Goal: Transaction & Acquisition: Purchase product/service

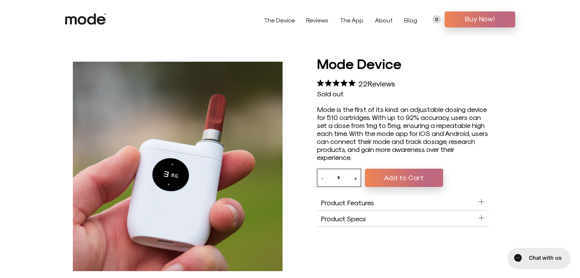
click at [391, 185] on button "Add to Cart" at bounding box center [404, 178] width 78 height 18
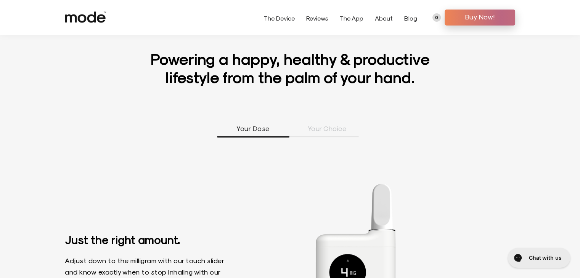
scroll to position [305, 0]
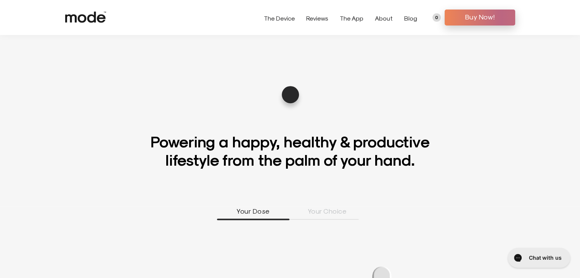
click at [73, 19] on use at bounding box center [85, 16] width 41 height 11
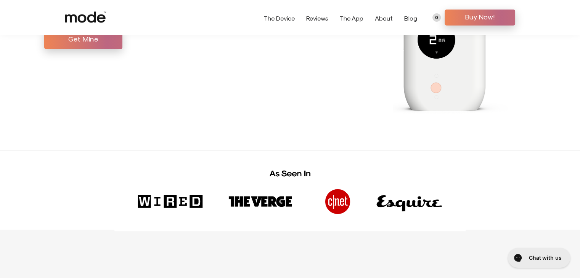
scroll to position [38, 0]
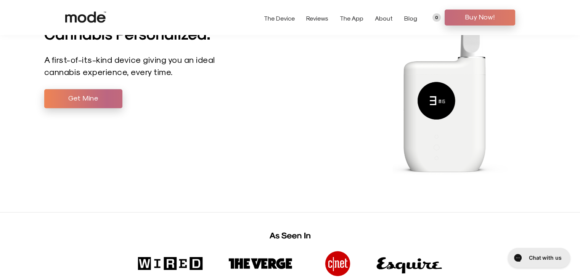
click at [477, 14] on span "Buy Now!" at bounding box center [479, 16] width 59 height 11
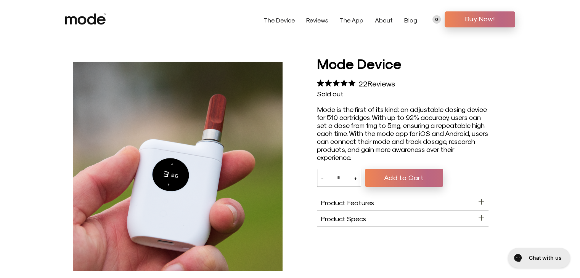
click at [420, 178] on button "Add to Cart" at bounding box center [404, 178] width 78 height 18
